Goal: Task Accomplishment & Management: Use online tool/utility

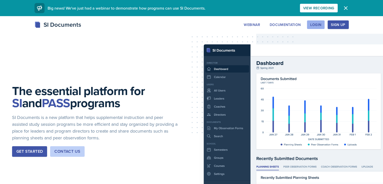
click at [322, 24] on div "Login" at bounding box center [316, 25] width 11 height 4
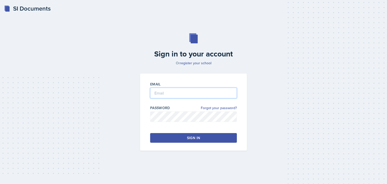
click at [196, 97] on input "email" at bounding box center [193, 93] width 87 height 11
type input "S"
type input "[EMAIL_ADDRESS][PERSON_NAME][DOMAIN_NAME]"
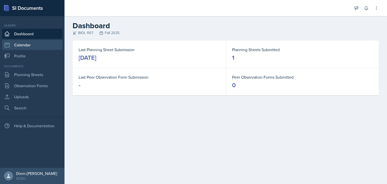
click at [27, 44] on link "Calendar" at bounding box center [32, 45] width 61 height 10
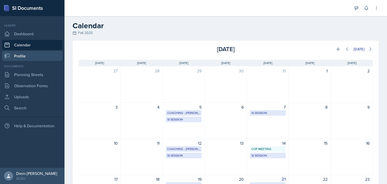
click at [27, 57] on link "Profile" at bounding box center [32, 56] width 61 height 10
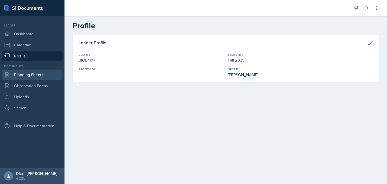
click at [36, 79] on link "Planning Sheets" at bounding box center [32, 75] width 61 height 10
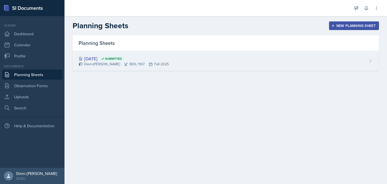
click at [156, 57] on div "[DATE] Submitted" at bounding box center [124, 58] width 90 height 7
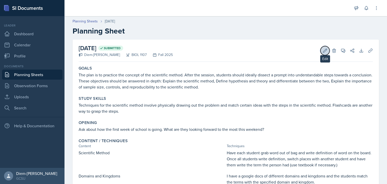
click at [323, 51] on icon at bounding box center [325, 50] width 5 height 5
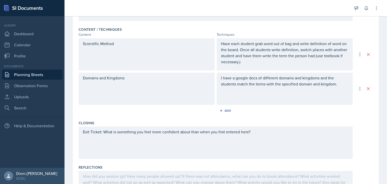
scroll to position [204, 0]
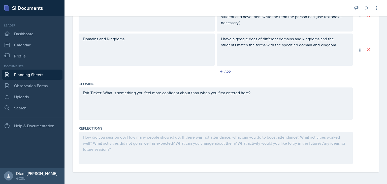
click at [190, 100] on div "Exit Ticket: What is something you feel more confident about than when you firs…" at bounding box center [216, 103] width 274 height 32
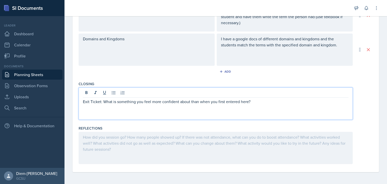
click at [268, 104] on div "Exit Ticket: What is something you feel more confident about than when you firs…" at bounding box center [216, 103] width 274 height 32
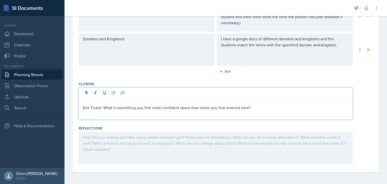
click at [261, 104] on p at bounding box center [216, 102] width 266 height 6
click at [83, 107] on p "Exit Ticket: What is something you feel more confident about than when you firs…" at bounding box center [216, 108] width 266 height 6
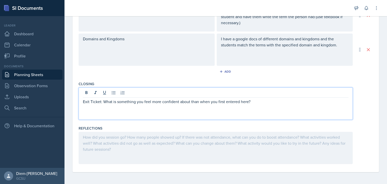
click at [126, 156] on div at bounding box center [216, 148] width 274 height 32
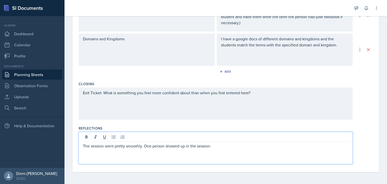
click at [144, 146] on p "The session went pretty smoothly. One person showed up in the session." at bounding box center [216, 146] width 266 height 6
click at [225, 150] on div "The session went pretty smoothly! One person showed up in the session." at bounding box center [216, 148] width 274 height 32
click at [225, 148] on p "The session went pretty smoothly! One person showed up in the session." at bounding box center [216, 146] width 266 height 6
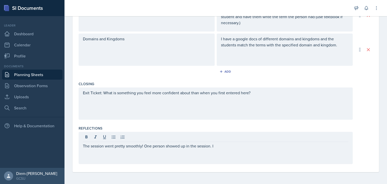
click at [224, 101] on div "Exit Ticket: What is something you feel more confident about than when you firs…" at bounding box center [216, 103] width 274 height 32
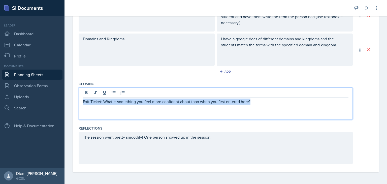
drag, startPoint x: 235, startPoint y: 103, endPoint x: 77, endPoint y: 104, distance: 158.3
click at [77, 104] on div "Date [DATE] [DATE] 27 28 29 30 31 1 2 3 4 5 6 7 8 9 10 11 12 13 14 15 16 17 18 …" at bounding box center [226, 3] width 307 height 337
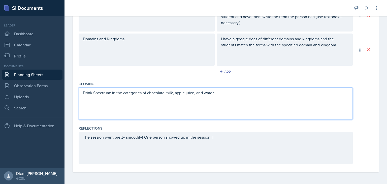
click at [172, 92] on p "Drink Spectrum: in the categories of chocolate milk, apple juice, and water" at bounding box center [216, 93] width 266 height 6
click at [188, 93] on p "Drink Spectrum: in the categories of chocolate milk (struggliung with concept),…" at bounding box center [216, 93] width 266 height 6
click at [238, 93] on p "Drink Spectrum: in the categories of chocolate milk (struggling with concept), …" at bounding box center [216, 93] width 266 height 6
click at [298, 93] on p "Drink Spectrum: in the categories of chocolate milk (struggling with concept), …" at bounding box center [216, 93] width 266 height 6
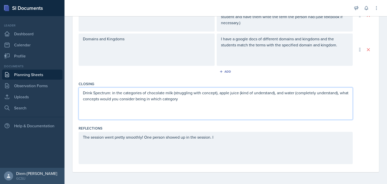
click at [229, 141] on div "The session went pretty smoothly! One person showed up in the session. I" at bounding box center [216, 148] width 274 height 32
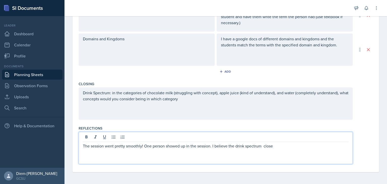
scroll to position [204, 0]
click at [280, 148] on p "The session went pretty smoothly! One person showed up in the session. I believ…" at bounding box center [216, 146] width 266 height 6
click at [265, 145] on p "The session went pretty smoothly! One person showed up in the session. I believ…" at bounding box center [216, 146] width 266 height 6
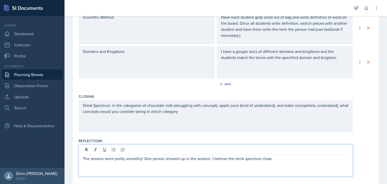
scroll to position [204, 0]
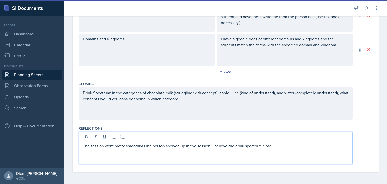
click at [281, 148] on p "The session went pretty smoothly! One person showed up in the session. I believ…" at bounding box center [216, 146] width 266 height 6
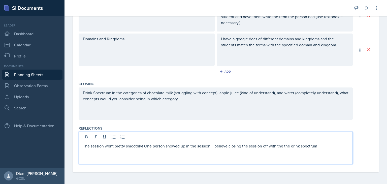
click at [318, 147] on p "The session went pretty smoothly! One person showed up in the session. I believ…" at bounding box center [216, 146] width 266 height 6
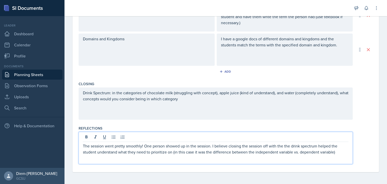
click at [166, 152] on p "The session went pretty smoothly! One person showed up in the session. I believ…" at bounding box center [216, 149] width 266 height 12
click at [230, 153] on p "The session went pretty smoothly! One person showed up in the session. I believ…" at bounding box center [216, 152] width 266 height 18
click at [212, 157] on p "The session went pretty smoothly! One person showed up in the session. I believ…" at bounding box center [216, 152] width 266 height 18
click at [209, 161] on div "The session went pretty smoothly! One person showed up in the session. I believ…" at bounding box center [216, 148] width 274 height 32
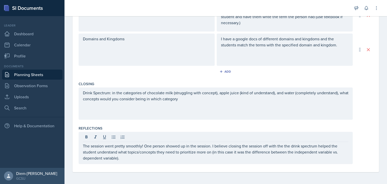
click at [213, 117] on div "Drink Spectrum: in the categories of chocolate milk (struggling with concept), …" at bounding box center [216, 103] width 274 height 32
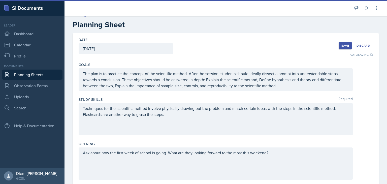
scroll to position [0, 0]
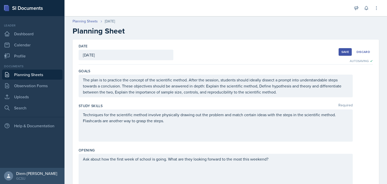
click at [342, 51] on div "Save" at bounding box center [346, 52] width 8 height 4
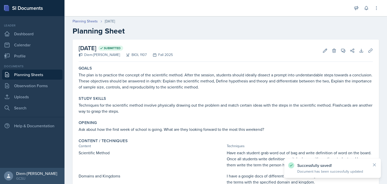
scroll to position [70, 0]
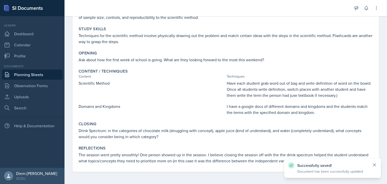
click at [376, 166] on icon at bounding box center [374, 164] width 5 height 5
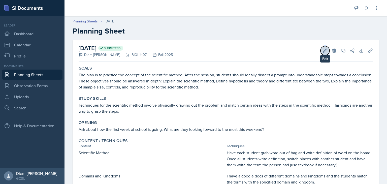
click at [323, 50] on icon at bounding box center [325, 50] width 5 height 5
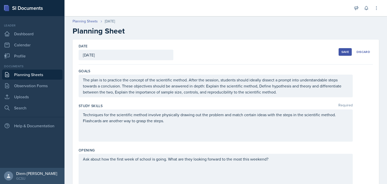
click at [342, 50] on div "Save" at bounding box center [346, 52] width 8 height 4
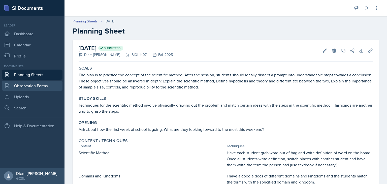
click at [32, 86] on link "Observation Forms" at bounding box center [32, 86] width 61 height 10
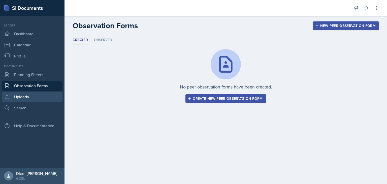
click at [32, 94] on link "Uploads" at bounding box center [32, 97] width 61 height 10
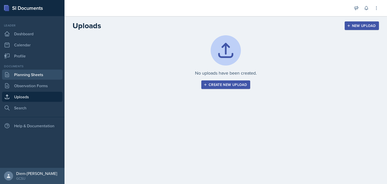
click at [34, 72] on link "Planning Sheets" at bounding box center [32, 75] width 61 height 10
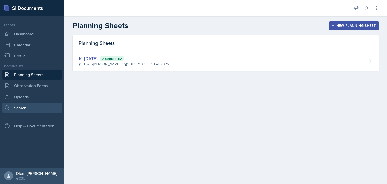
click at [24, 106] on link "Search" at bounding box center [32, 108] width 61 height 10
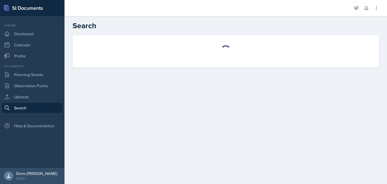
select select "all"
select select "1"
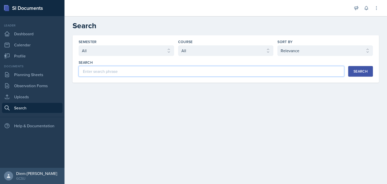
click at [107, 71] on input at bounding box center [212, 71] width 266 height 11
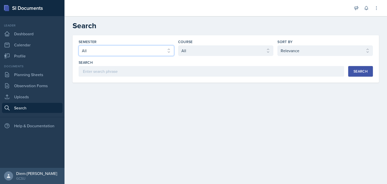
click at [161, 54] on select "Select semester All Fall 2025 Spring 2025 Fall 2024 Spring 2024 Fall 2023 Sprin…" at bounding box center [127, 50] width 96 height 11
click at [218, 48] on select "Select course All ACCT 3101 ACCT 3102 ASTR 1000 BIOL 1100 BIOL 1107 BIOL 1108 B…" at bounding box center [226, 50] width 96 height 11
select select "6d02d006-d2ce-4ab3-bc11-53b48f3c94ca"
click at [178, 45] on select "Select course All ACCT 3101 ACCT 3102 ASTR 1000 BIOL 1100 BIOL 1107 BIOL 1108 B…" at bounding box center [226, 50] width 96 height 11
click at [284, 55] on select "Select sort by Relevance Document Date (Asc) Document Date (Desc)" at bounding box center [326, 50] width 96 height 11
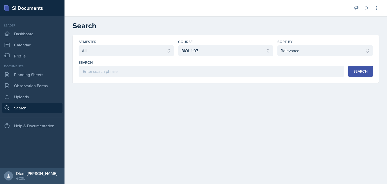
click at [242, 91] on div "Semester Select semester All Fall 2025 Spring 2025 Fall 2024 Spring 2024 Fall 2…" at bounding box center [226, 64] width 323 height 59
click at [354, 69] on div "Search" at bounding box center [361, 71] width 14 height 4
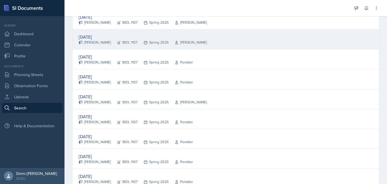
scroll to position [112, 0]
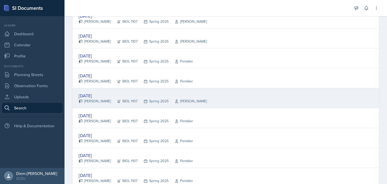
drag, startPoint x: 212, startPoint y: 93, endPoint x: 100, endPoint y: 93, distance: 112.4
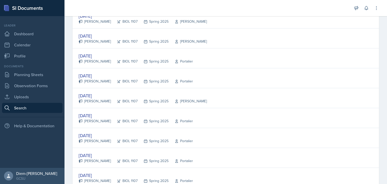
drag, startPoint x: 100, startPoint y: 93, endPoint x: 85, endPoint y: 93, distance: 14.6
click at [85, 93] on div "[DATE]" at bounding box center [143, 95] width 128 height 7
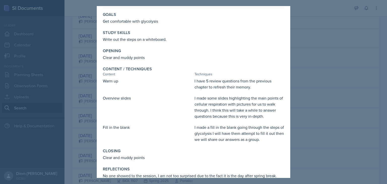
scroll to position [34, 0]
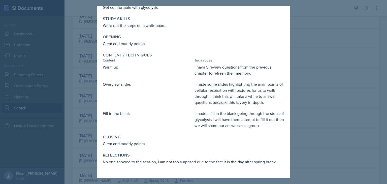
click at [311, 80] on div at bounding box center [193, 92] width 387 height 184
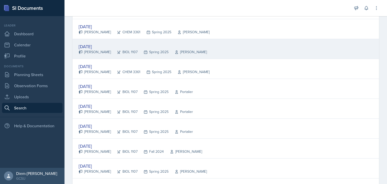
scroll to position [303, 0]
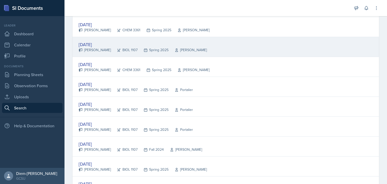
click at [98, 42] on div "[DATE]" at bounding box center [143, 44] width 128 height 7
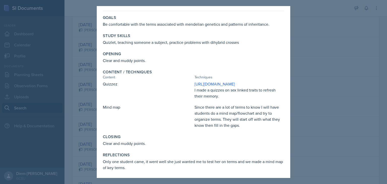
scroll to position [18, 0]
click at [315, 54] on div at bounding box center [193, 92] width 387 height 184
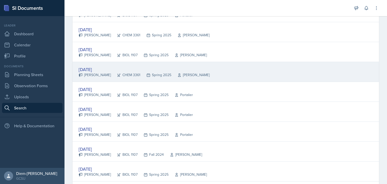
scroll to position [297, 0]
click at [101, 68] on div "[DATE]" at bounding box center [144, 69] width 131 height 7
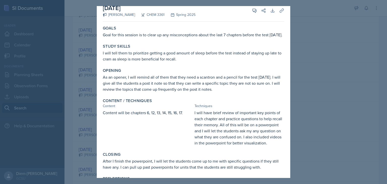
scroll to position [0, 0]
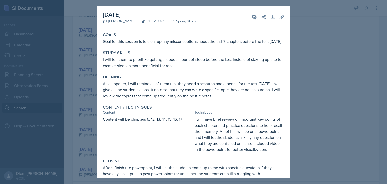
click at [348, 55] on div at bounding box center [193, 92] width 387 height 184
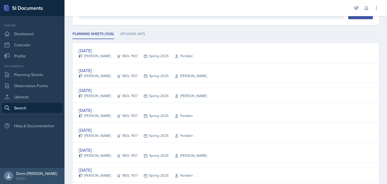
scroll to position [56, 0]
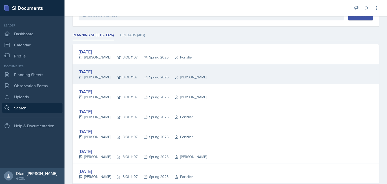
click at [98, 70] on div "[DATE]" at bounding box center [143, 71] width 128 height 7
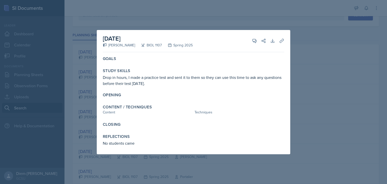
click at [305, 94] on div at bounding box center [193, 92] width 387 height 184
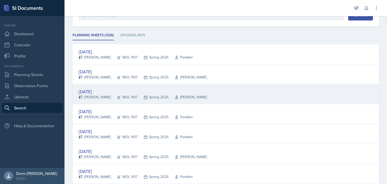
click at [102, 91] on div "[DATE]" at bounding box center [143, 91] width 128 height 7
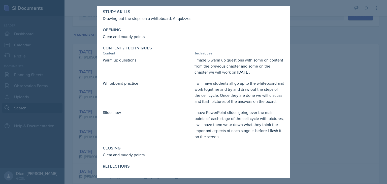
scroll to position [0, 0]
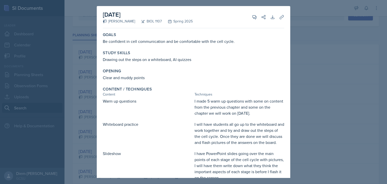
click at [310, 82] on div at bounding box center [193, 92] width 387 height 184
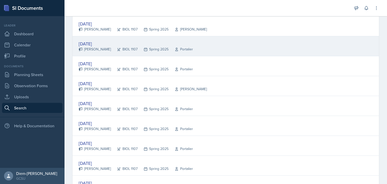
scroll to position [125, 0]
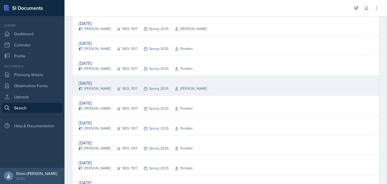
click at [144, 87] on div "Spring 2025" at bounding box center [153, 88] width 31 height 5
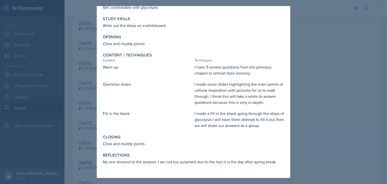
scroll to position [0, 0]
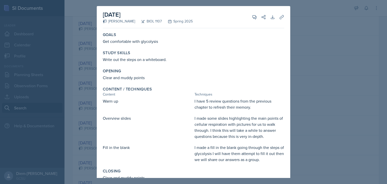
click at [324, 77] on div at bounding box center [193, 92] width 387 height 184
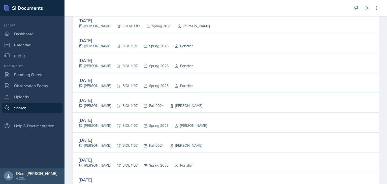
scroll to position [293, 0]
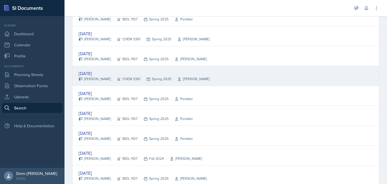
click at [222, 75] on div "[DATE] [PERSON_NAME] CHEM 3361 Spring 2025 [PERSON_NAME]" at bounding box center [226, 76] width 307 height 20
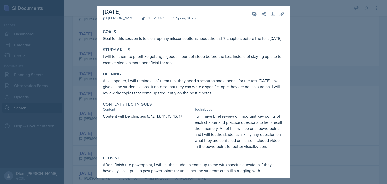
scroll to position [43, 0]
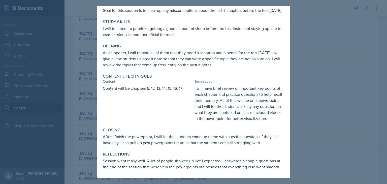
click at [312, 91] on div at bounding box center [193, 92] width 387 height 184
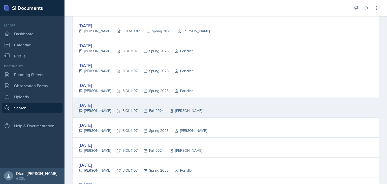
scroll to position [382, 0]
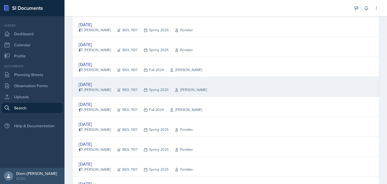
click at [203, 91] on div "[DATE] [PERSON_NAME] BIOL 1107 Spring 2025 [PERSON_NAME]" at bounding box center [226, 87] width 307 height 20
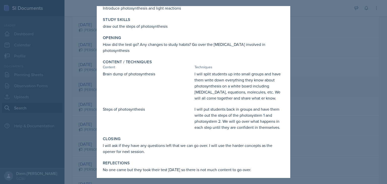
scroll to position [36, 0]
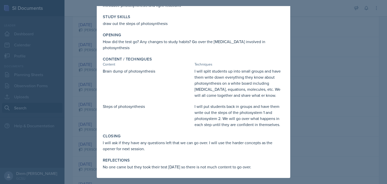
click at [320, 110] on div at bounding box center [193, 92] width 387 height 184
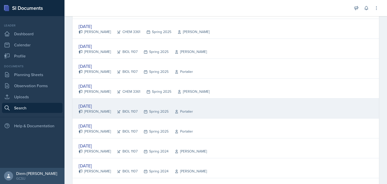
scroll to position [599, 0]
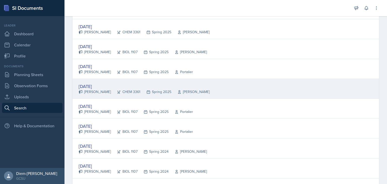
click at [139, 84] on div "[DATE]" at bounding box center [144, 86] width 131 height 7
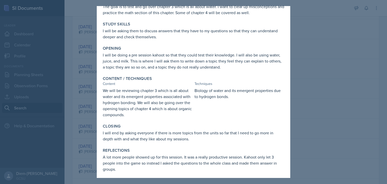
scroll to position [37, 0]
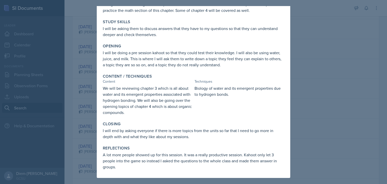
click at [313, 103] on div at bounding box center [193, 92] width 387 height 184
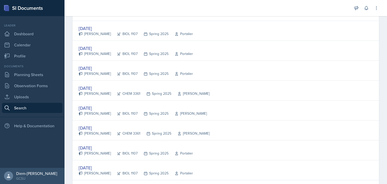
scroll to position [0, 0]
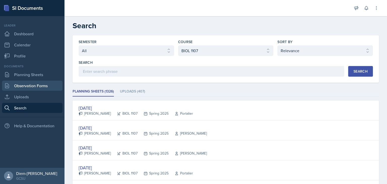
click at [33, 86] on link "Observation Forms" at bounding box center [32, 86] width 61 height 10
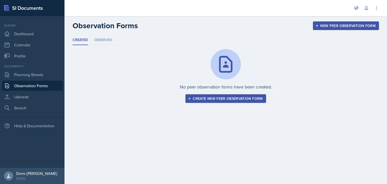
click at [33, 81] on link "Observation Forms" at bounding box center [32, 86] width 61 height 10
click at [32, 79] on link "Planning Sheets" at bounding box center [32, 75] width 61 height 10
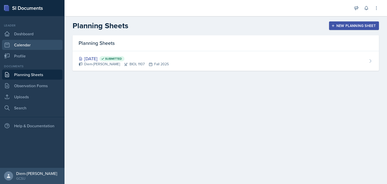
click at [30, 42] on link "Calendar" at bounding box center [32, 45] width 61 height 10
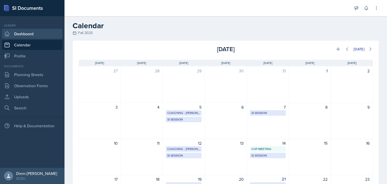
click at [31, 35] on link "Dashboard" at bounding box center [32, 34] width 61 height 10
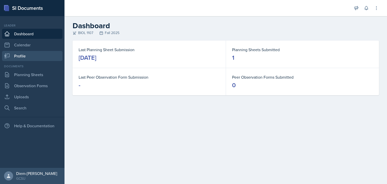
click at [29, 58] on link "Profile" at bounding box center [32, 56] width 61 height 10
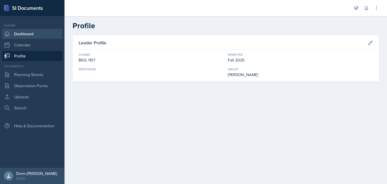
click at [31, 33] on link "Dashboard" at bounding box center [32, 34] width 61 height 10
